Goal: Information Seeking & Learning: Learn about a topic

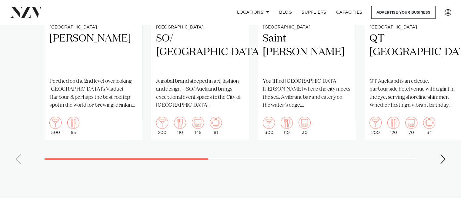
scroll to position [481, 0]
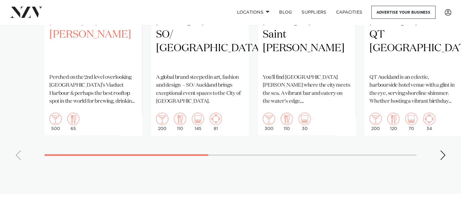
click at [103, 106] on p "Perched on the 2nd level overlooking Auckland’s Viaduct Harbour & perhaps the b…" at bounding box center [93, 90] width 88 height 32
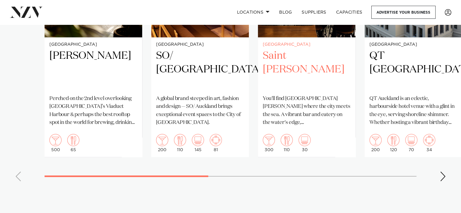
scroll to position [460, 0]
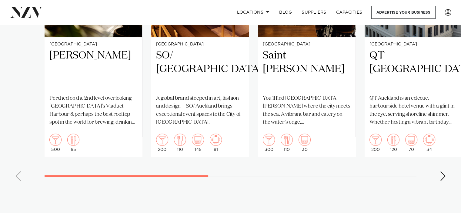
click at [440, 181] on div "Next slide" at bounding box center [443, 176] width 6 height 10
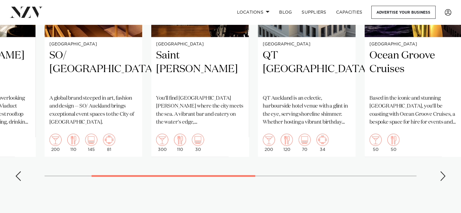
click at [440, 181] on div "Next slide" at bounding box center [443, 176] width 6 height 10
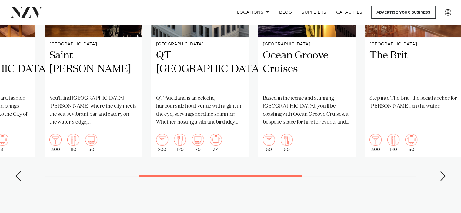
click at [440, 181] on div "Next slide" at bounding box center [443, 176] width 6 height 10
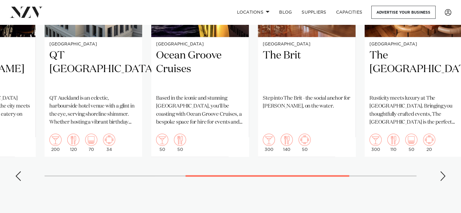
click at [440, 181] on div "Next slide" at bounding box center [443, 176] width 6 height 10
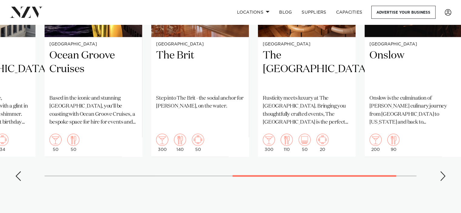
click at [440, 181] on div "Next slide" at bounding box center [443, 176] width 6 height 10
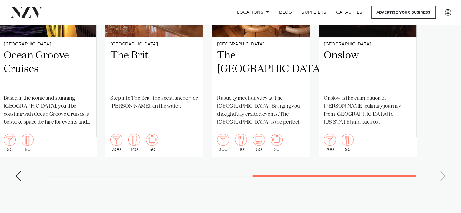
click at [440, 186] on swiper-container "Auckland Dr Rudis Perched on the 2nd level overlooking Auckland’s Viaduct Harbo…" at bounding box center [230, 46] width 461 height 280
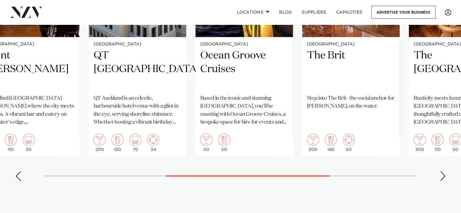
click at [198, 186] on swiper-container "Auckland Dr Rudis Perched on the 2nd level overlooking Auckland’s Viaduct Harbo…" at bounding box center [230, 46] width 461 height 280
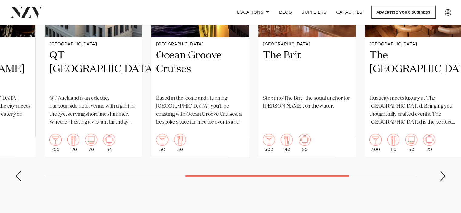
click at [171, 186] on swiper-container "Auckland Dr Rudis Perched on the 2nd level overlooking Auckland’s Viaduct Harbo…" at bounding box center [230, 46] width 461 height 280
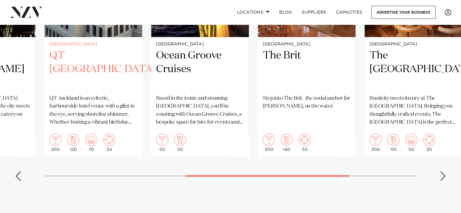
click at [91, 77] on h2 "QT [GEOGRAPHIC_DATA]" at bounding box center [93, 69] width 88 height 41
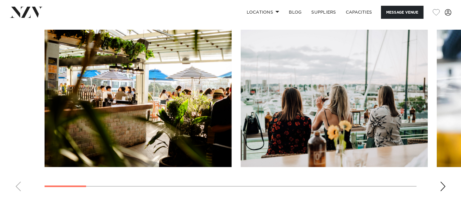
scroll to position [587, 0]
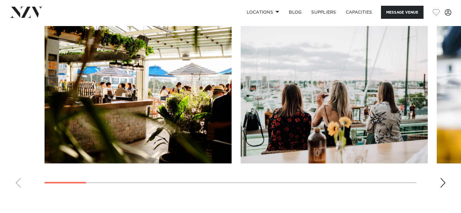
click at [444, 183] on div "Next slide" at bounding box center [443, 183] width 6 height 10
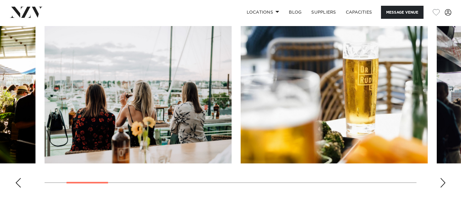
click at [444, 183] on div "Next slide" at bounding box center [443, 183] width 6 height 10
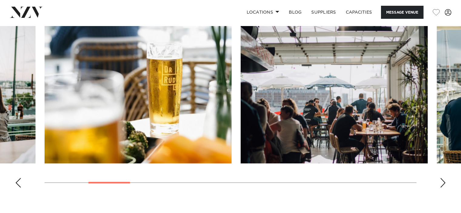
click at [444, 183] on div "Next slide" at bounding box center [443, 183] width 6 height 10
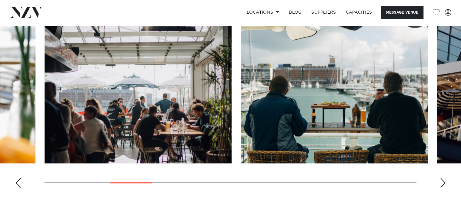
click at [444, 183] on div "Next slide" at bounding box center [443, 183] width 6 height 10
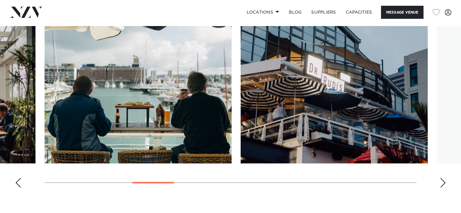
click at [444, 183] on div "Next slide" at bounding box center [443, 183] width 6 height 10
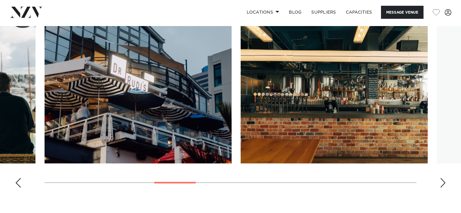
click at [444, 183] on div "Next slide" at bounding box center [443, 183] width 6 height 10
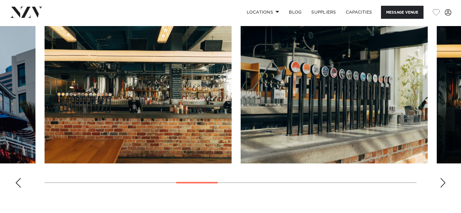
click at [444, 183] on div "Next slide" at bounding box center [443, 183] width 6 height 10
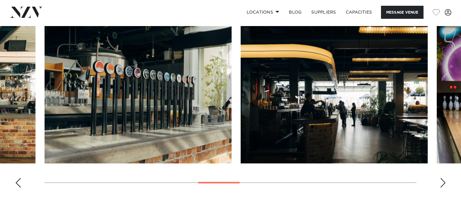
click at [444, 183] on div "Next slide" at bounding box center [443, 183] width 6 height 10
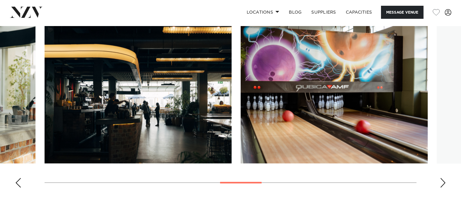
click at [444, 183] on div "Next slide" at bounding box center [443, 183] width 6 height 10
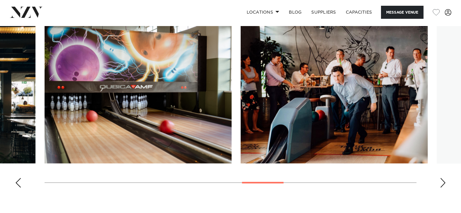
click at [444, 183] on div "Next slide" at bounding box center [443, 183] width 6 height 10
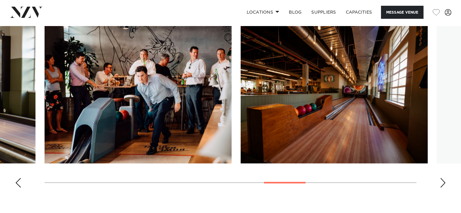
click at [444, 183] on div "Next slide" at bounding box center [443, 183] width 6 height 10
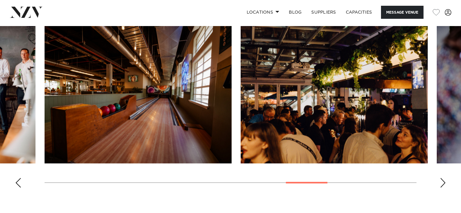
click at [444, 183] on div "Next slide" at bounding box center [443, 183] width 6 height 10
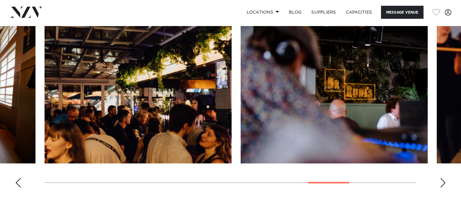
click at [444, 183] on div "Next slide" at bounding box center [443, 183] width 6 height 10
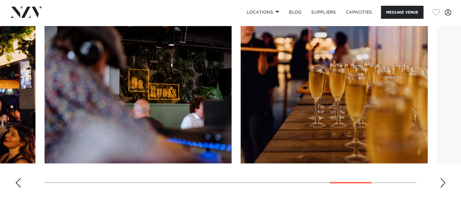
click at [444, 183] on div "Next slide" at bounding box center [443, 183] width 6 height 10
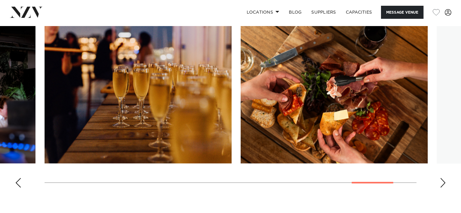
click at [444, 183] on div "Next slide" at bounding box center [443, 183] width 6 height 10
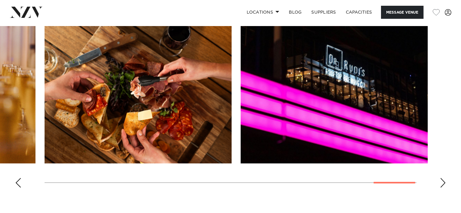
click at [444, 183] on div "Next slide" at bounding box center [443, 183] width 6 height 10
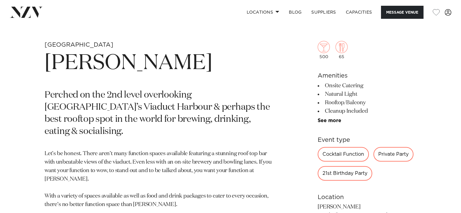
scroll to position [222, 0]
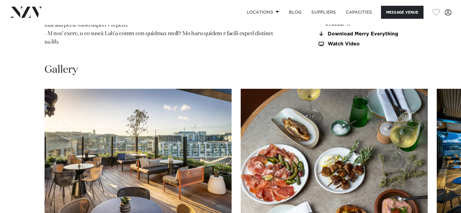
scroll to position [777, 0]
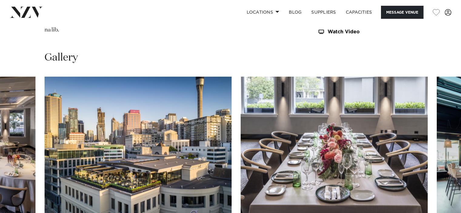
click at [13, 204] on swiper-container at bounding box center [230, 160] width 461 height 167
